Goal: Task Accomplishment & Management: Complete application form

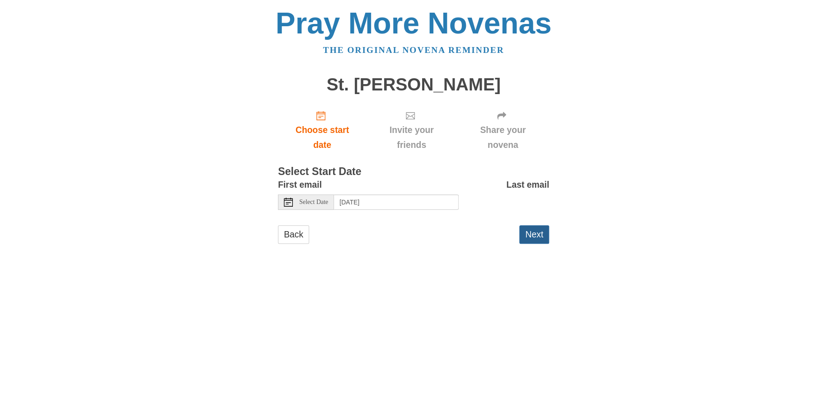
click at [537, 244] on button "Next" at bounding box center [534, 234] width 30 height 19
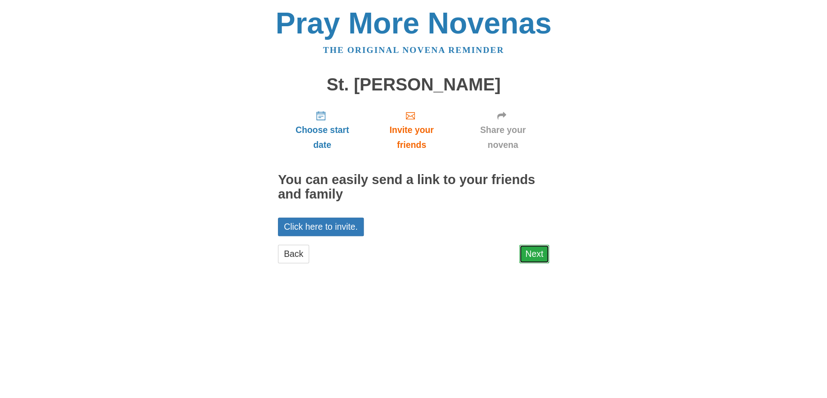
click at [535, 263] on link "Next" at bounding box center [534, 254] width 30 height 19
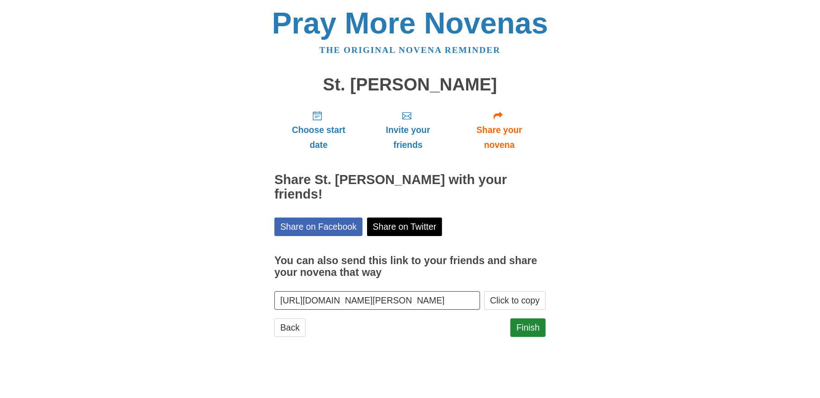
scroll to position [48, 0]
click at [523, 337] on link "Finish" at bounding box center [527, 327] width 35 height 19
